Goal: Information Seeking & Learning: Check status

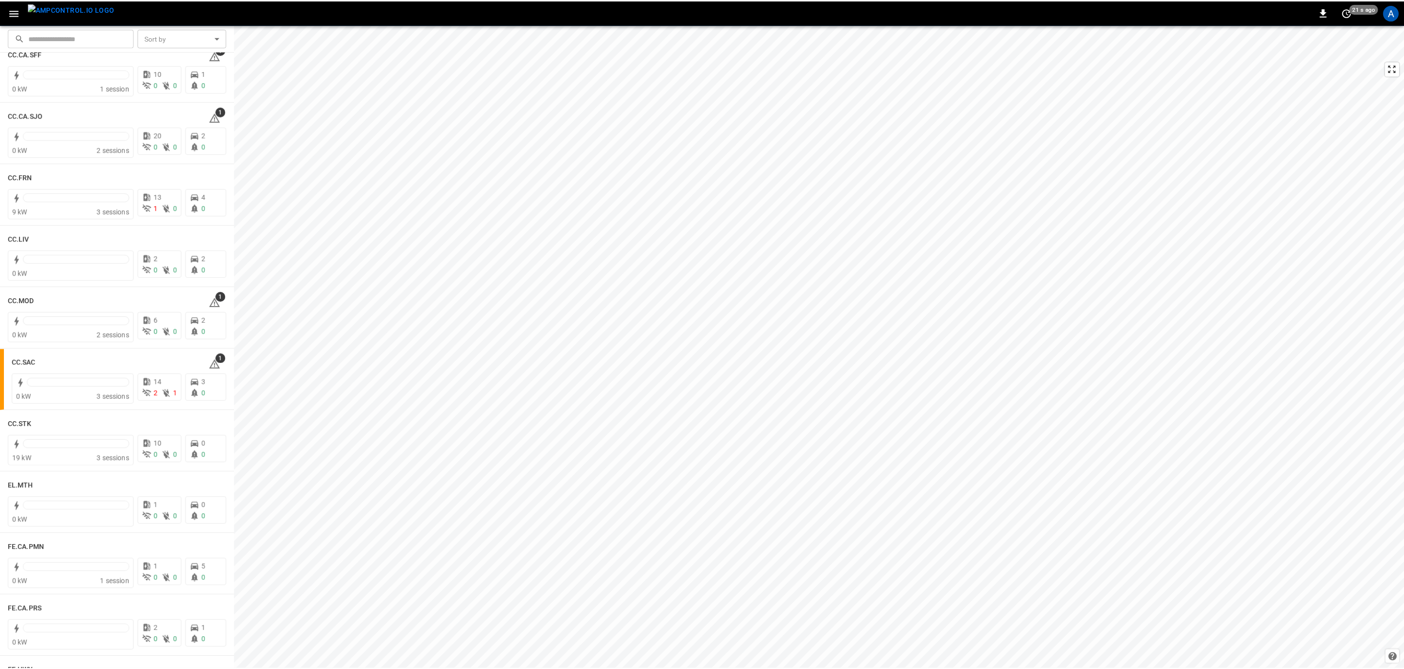
scroll to position [441, 0]
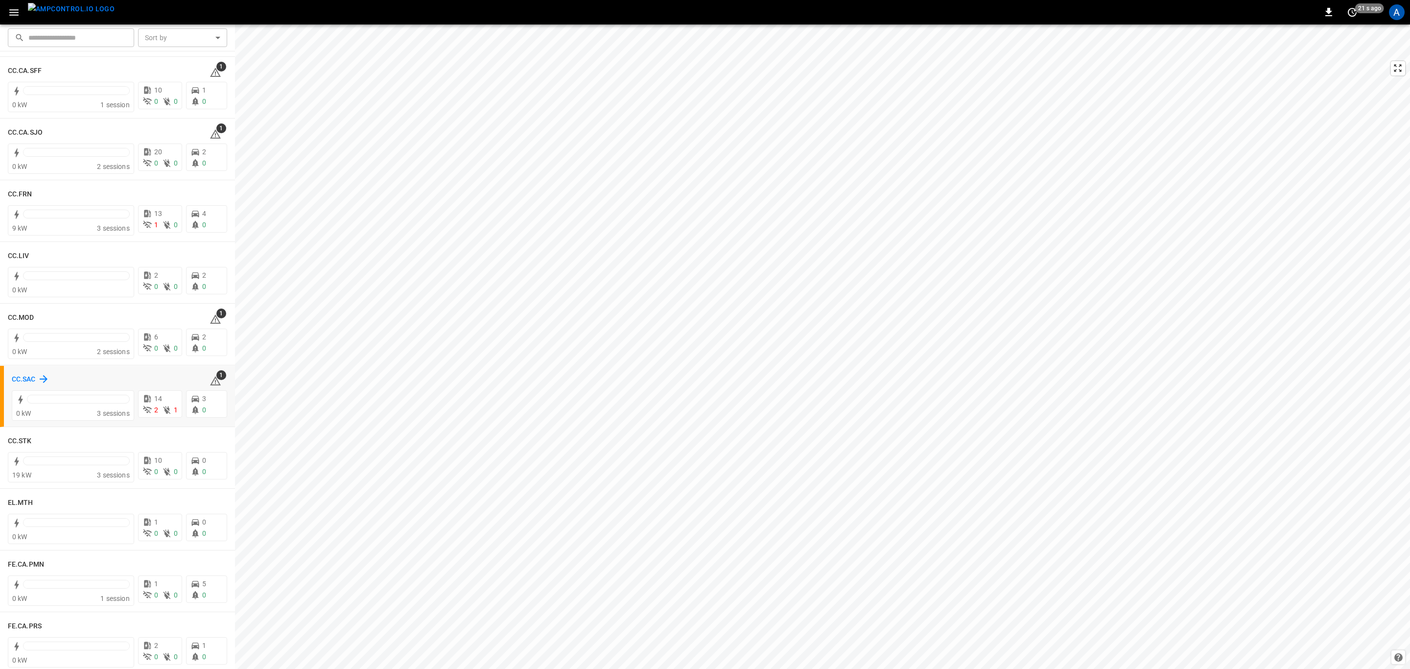
click at [18, 381] on h6 "CC.SAC" at bounding box center [24, 379] width 24 height 11
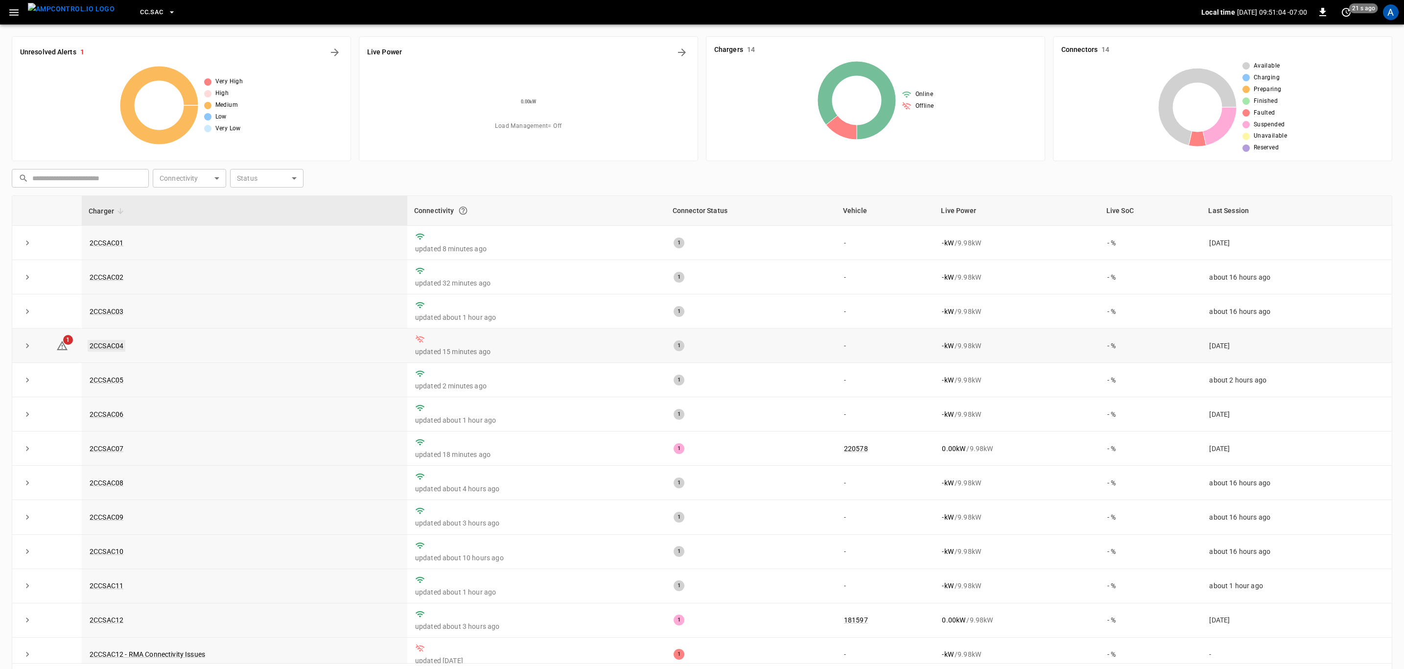
click at [112, 348] on link "2CCSAC04" at bounding box center [107, 346] width 38 height 12
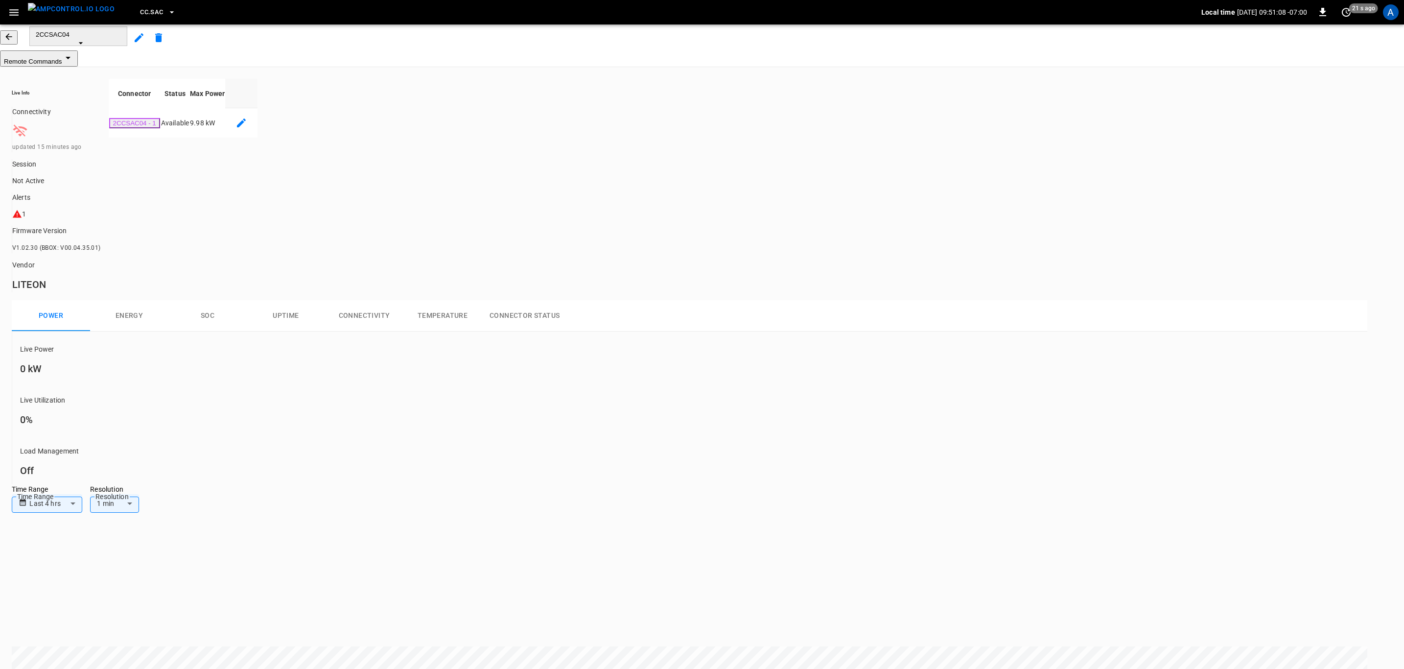
drag, startPoint x: 278, startPoint y: 627, endPoint x: 211, endPoint y: 615, distance: 67.1
copy tr "2CCSAC04 - 1"
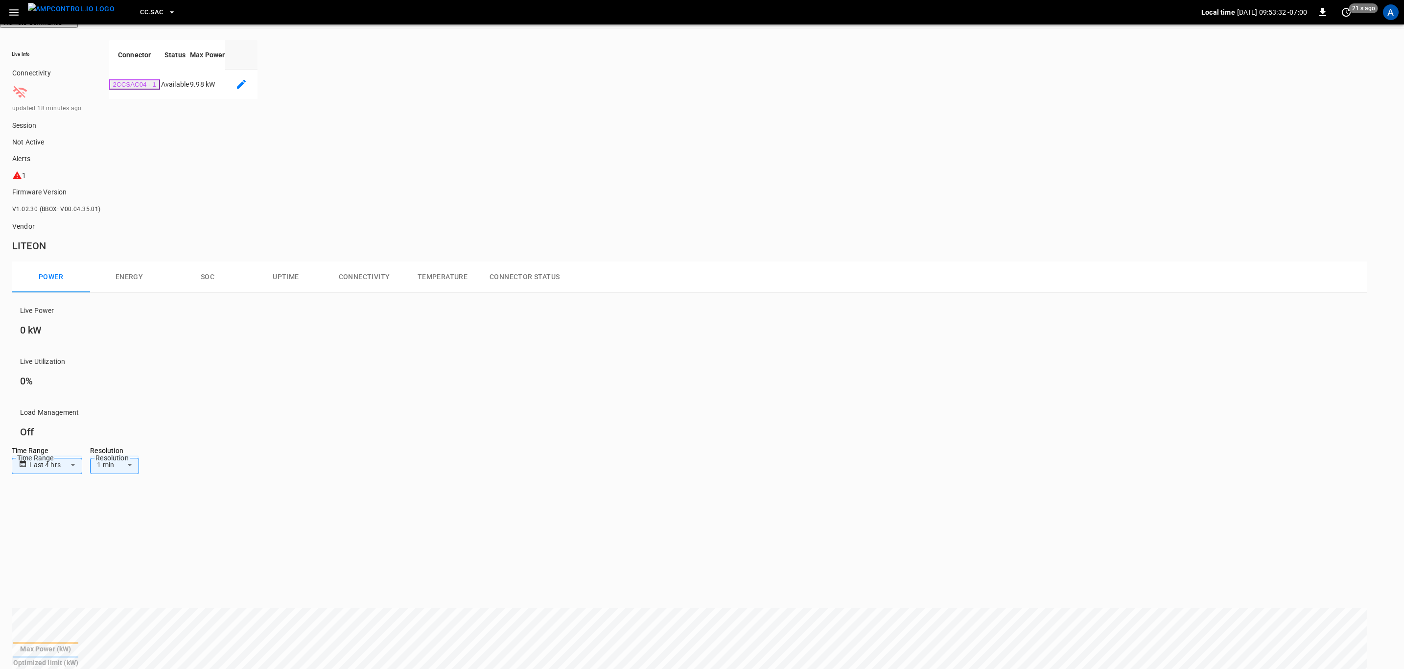
scroll to position [73, 0]
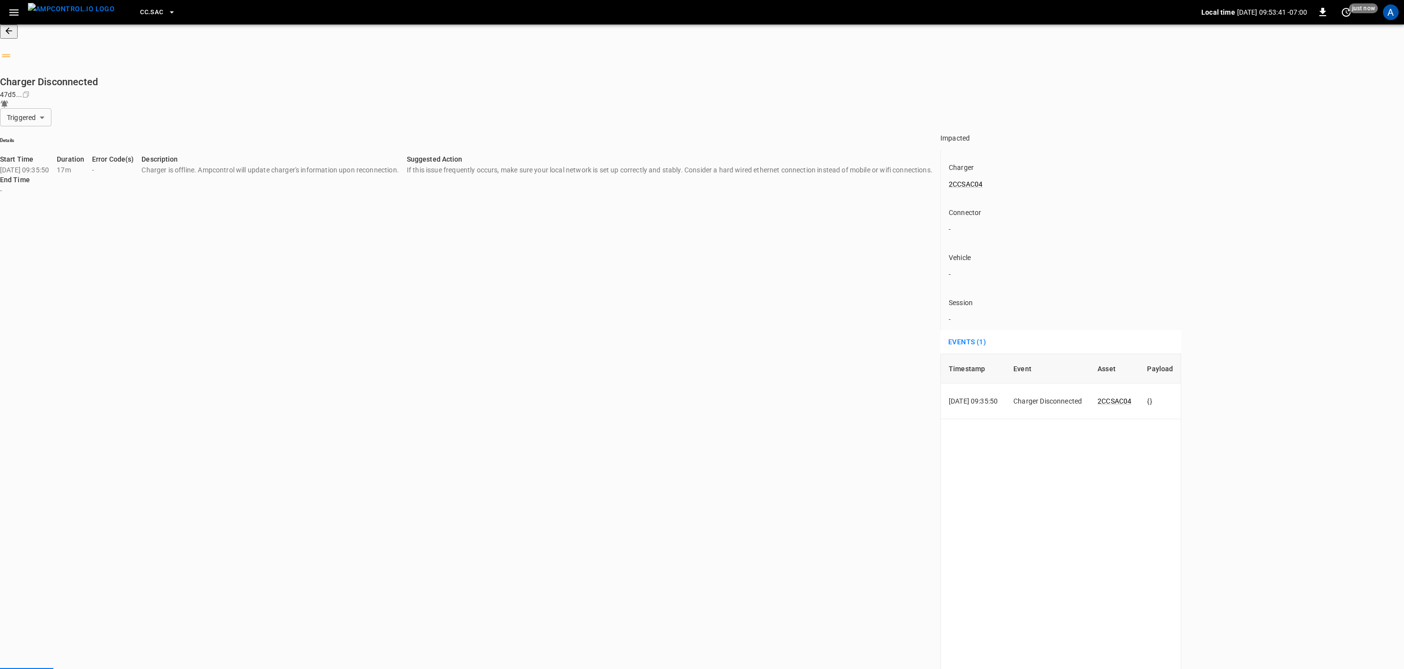
click at [940, 353] on div "Timestamp Event Asset Payload [DATE] 09:35:50 Charger Disconnected 2CCSAC04 {}" at bounding box center [1060, 589] width 241 height 473
type input "********"
click at [947, 178] on link "2CCSAC04" at bounding box center [966, 184] width 38 height 12
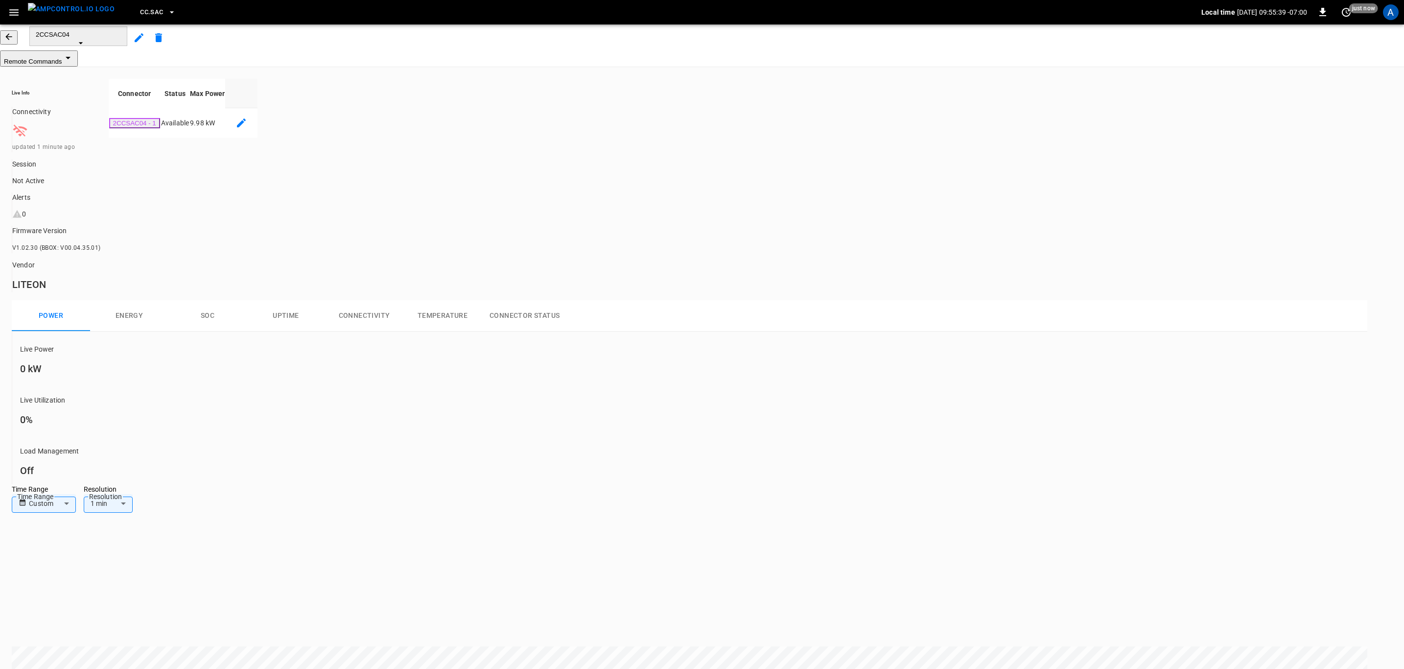
click at [21, 50] on div "2CCSAC04" at bounding box center [702, 37] width 1404 height 26
click at [12, 40] on icon "button" at bounding box center [8, 36] width 6 height 6
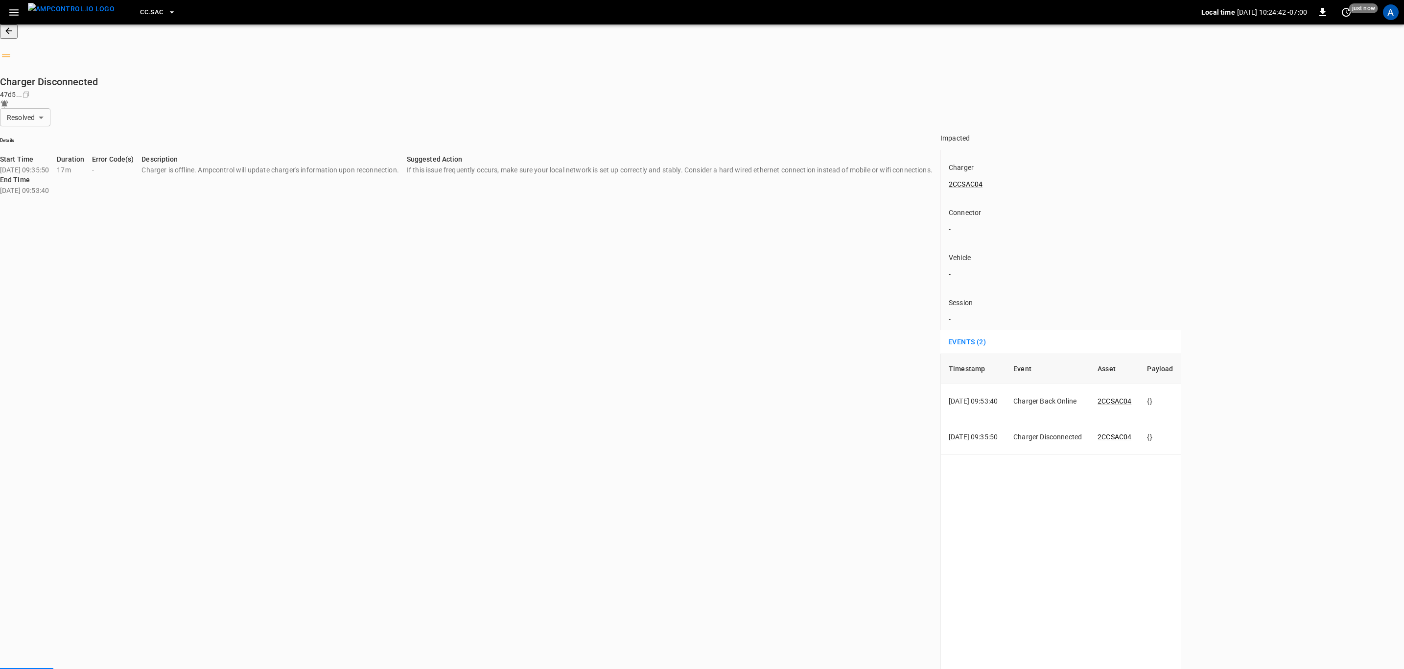
click at [12, 34] on icon "button" at bounding box center [8, 30] width 6 height 6
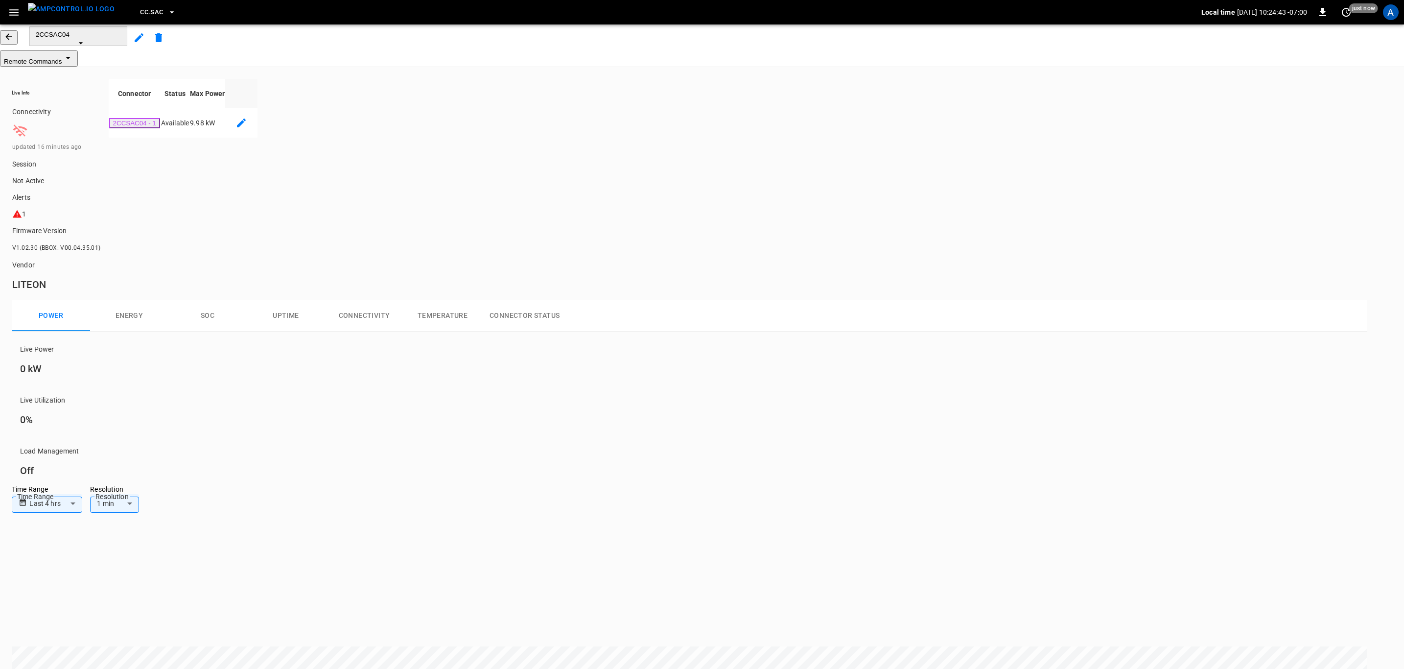
click at [16, 40] on button "button" at bounding box center [9, 37] width 18 height 14
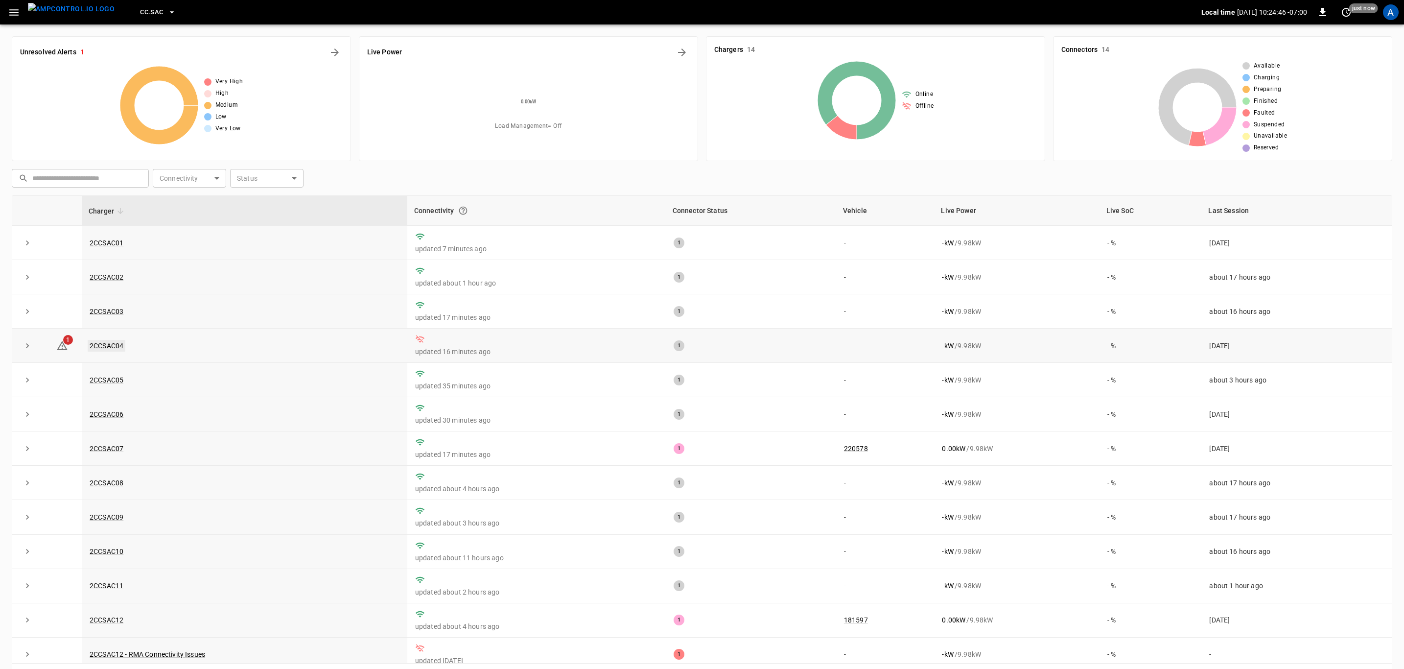
click at [113, 350] on link "2CCSAC04" at bounding box center [107, 346] width 38 height 12
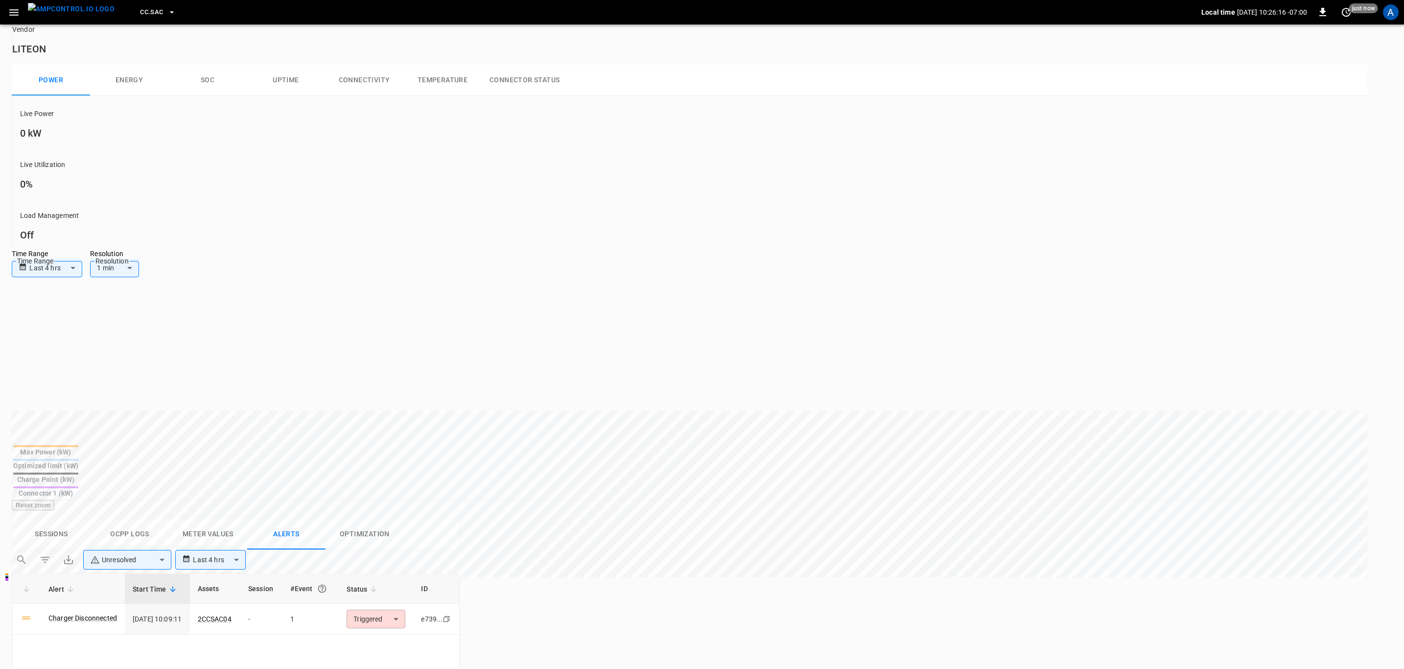
scroll to position [220, 0]
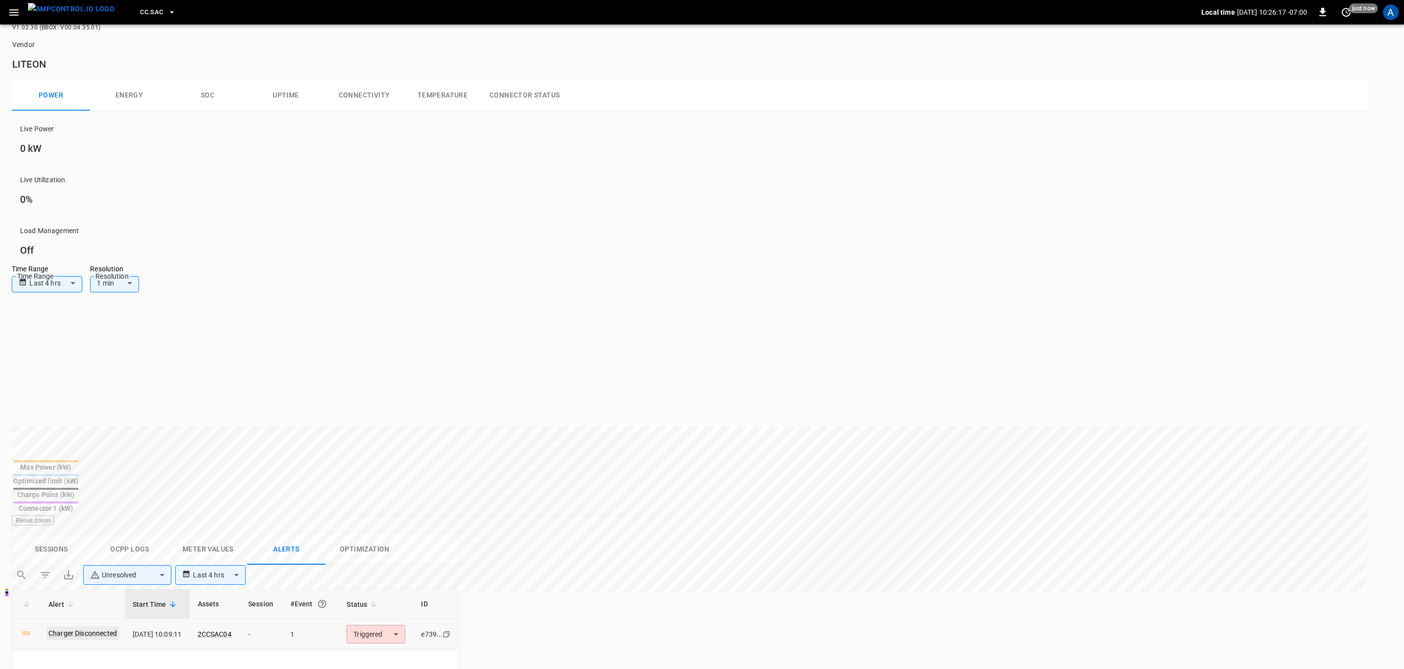
click at [108, 626] on link "Charger Disconnected" at bounding box center [83, 633] width 72 height 14
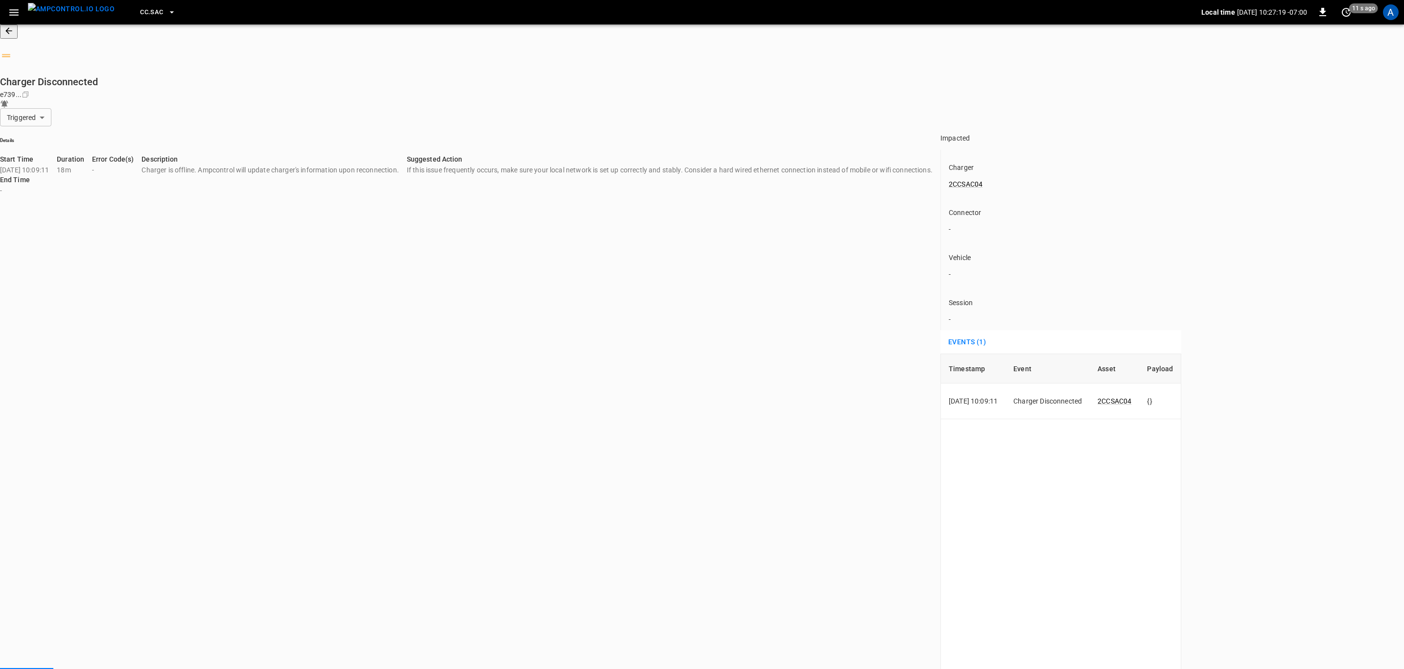
type input "********"
click at [947, 178] on link "2CCSAC04" at bounding box center [966, 184] width 38 height 12
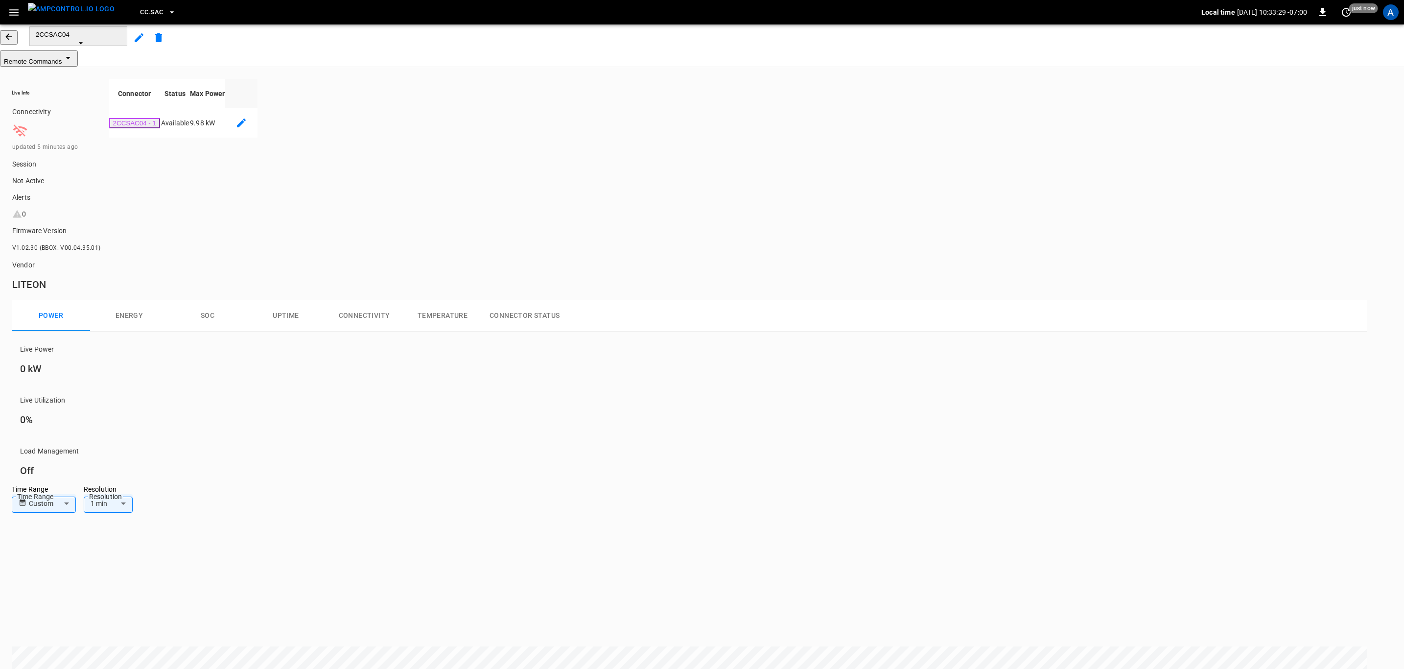
click at [101, 75] on div "Live Info Connectivity updated 5 minutes ago Session Not Active Alerts 0 Firmwa…" at bounding box center [52, 181] width 97 height 221
